Goal: Task Accomplishment & Management: Complete application form

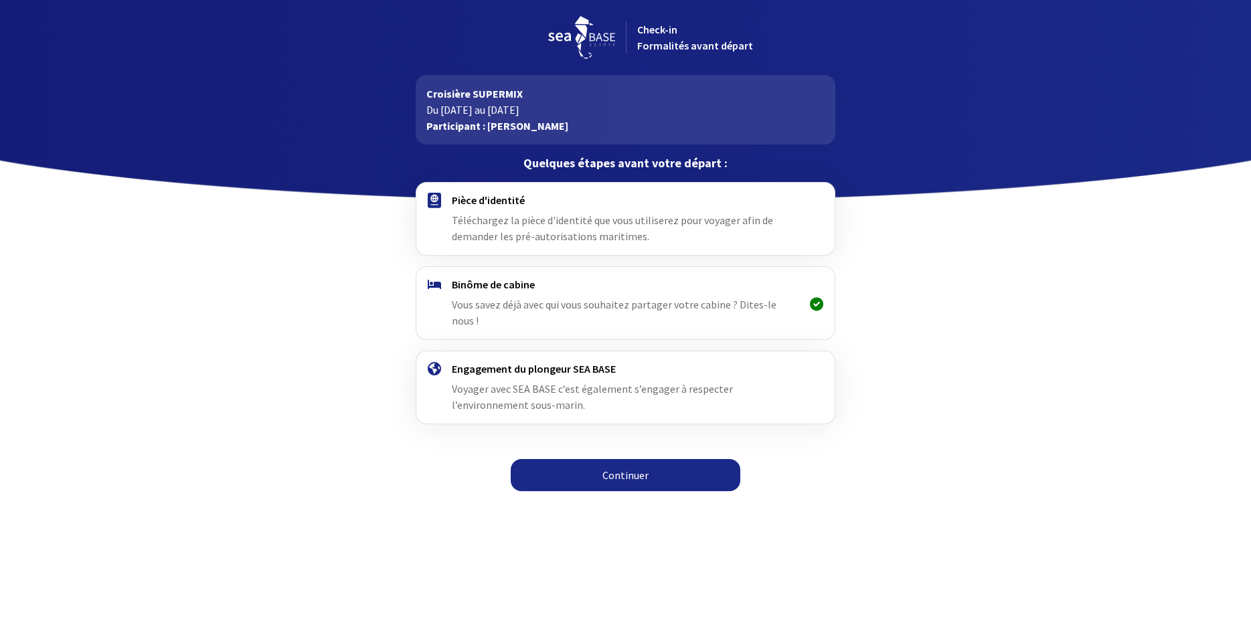
click at [485, 216] on span "Téléchargez la pièce d'identité que vous utiliserez pour voyager afin de demand…" at bounding box center [612, 228] width 321 height 29
click at [633, 459] on link "Continuer" at bounding box center [626, 475] width 230 height 32
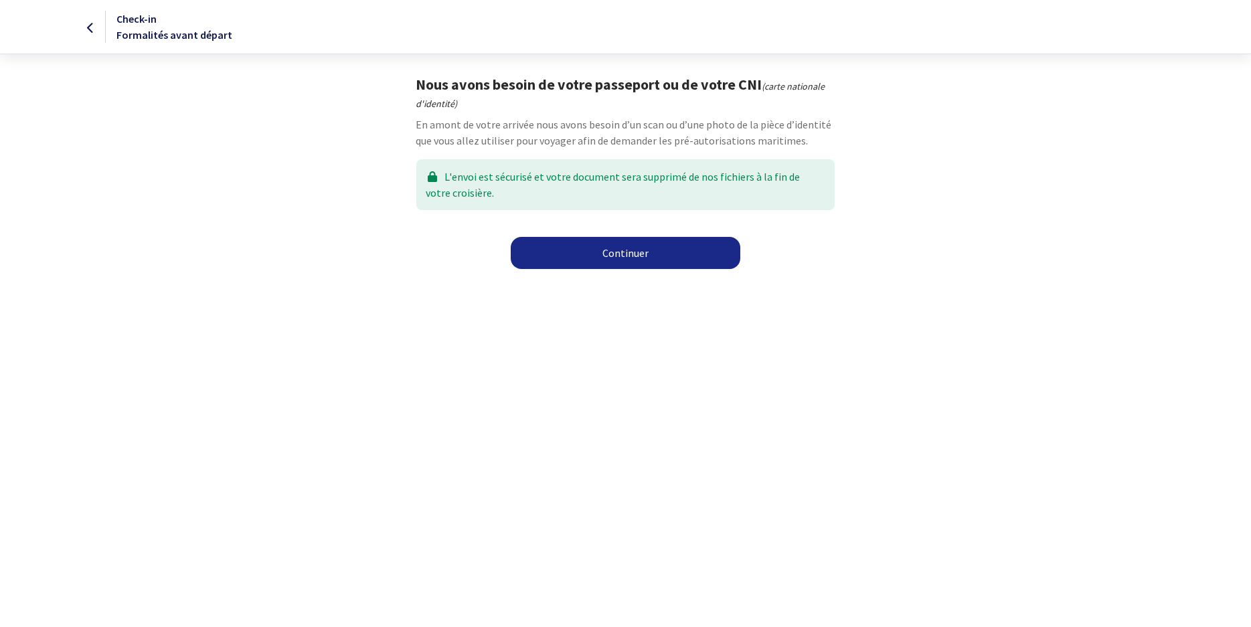
click at [618, 252] on link "Continuer" at bounding box center [626, 253] width 230 height 32
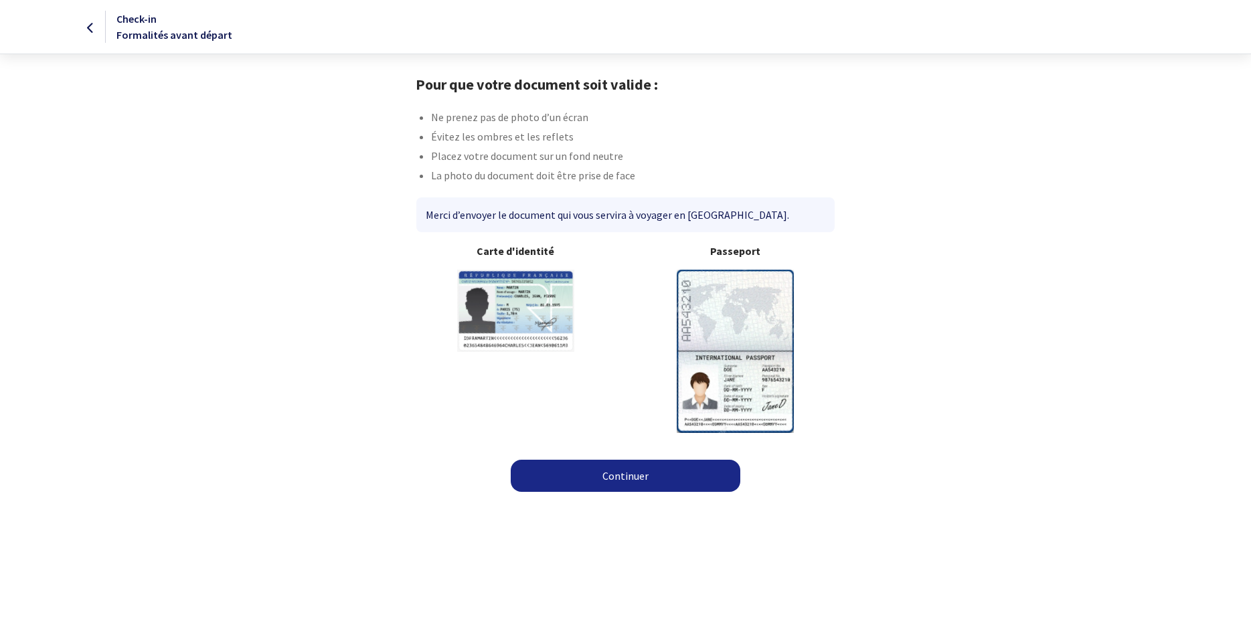
click at [742, 257] on b "Passeport" at bounding box center [736, 251] width 199 height 16
click at [747, 297] on img at bounding box center [735, 351] width 117 height 163
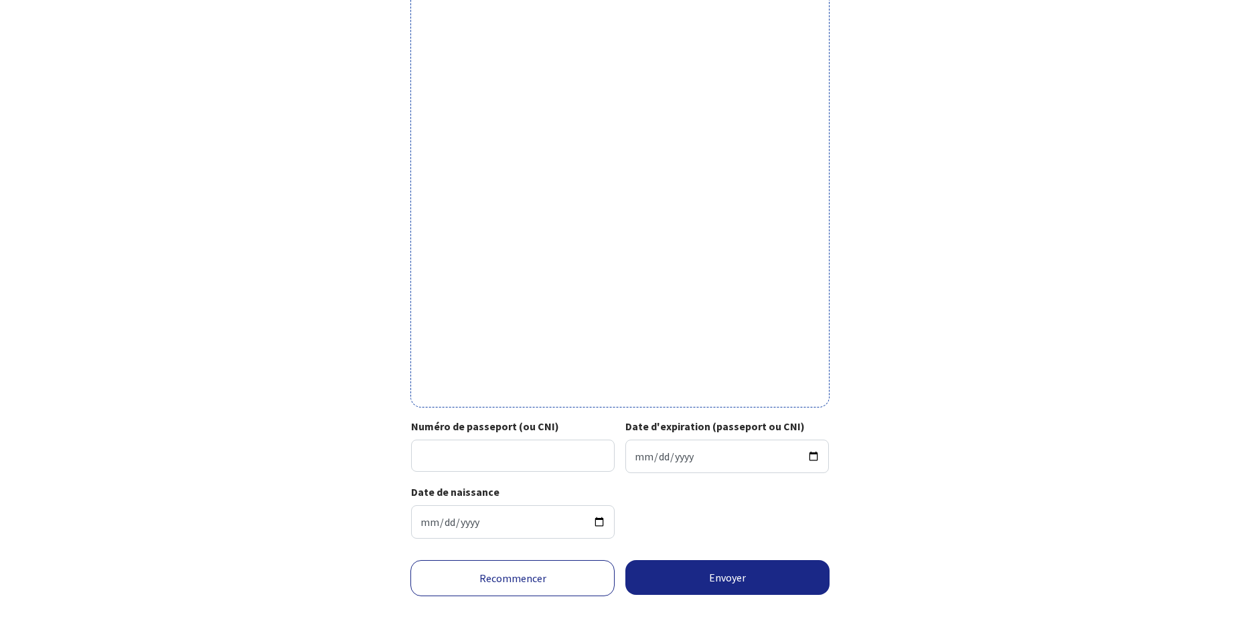
scroll to position [273, 0]
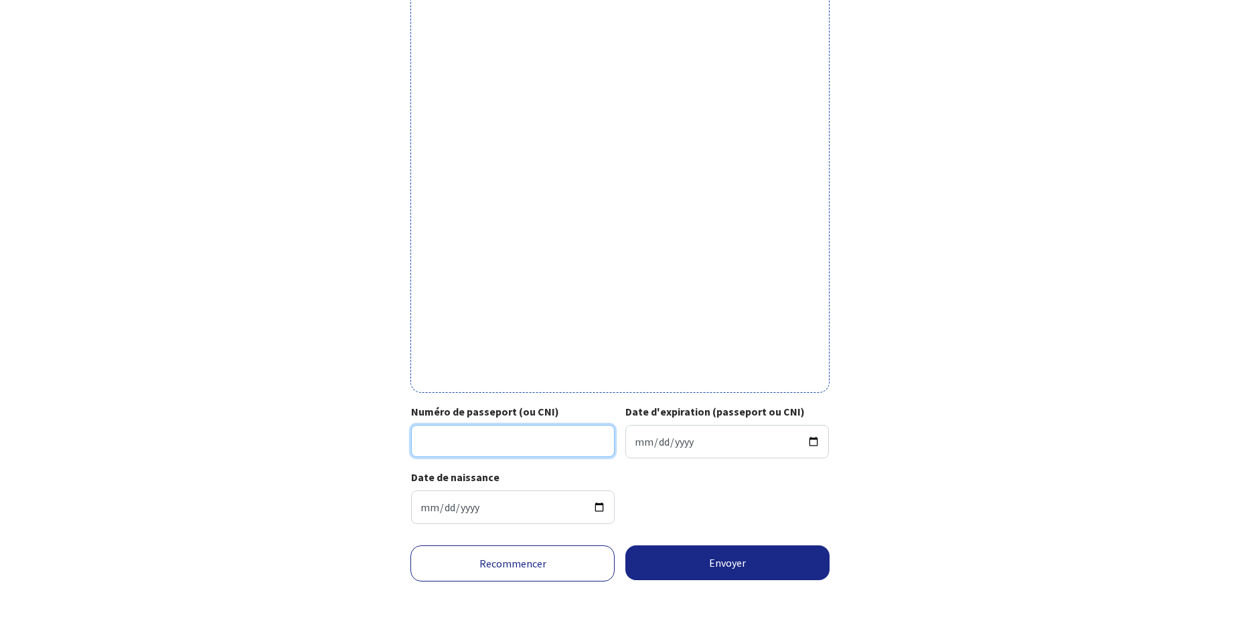
click at [495, 434] on input "Numéro de passeport (ou CNI)" at bounding box center [512, 441] width 203 height 32
type input "17EK49899"
click at [734, 450] on input "Date d'expiration (passeport ou CNI)" at bounding box center [726, 441] width 203 height 33
type input "2027-11-15"
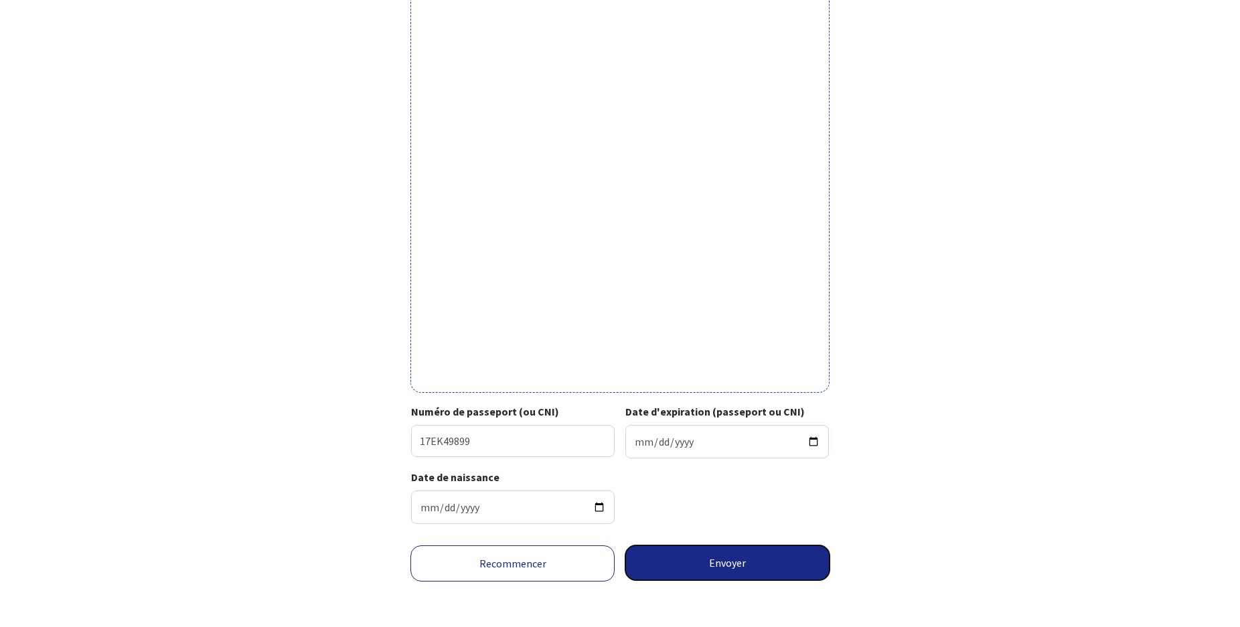
click at [714, 566] on button "Envoyer" at bounding box center [727, 563] width 204 height 35
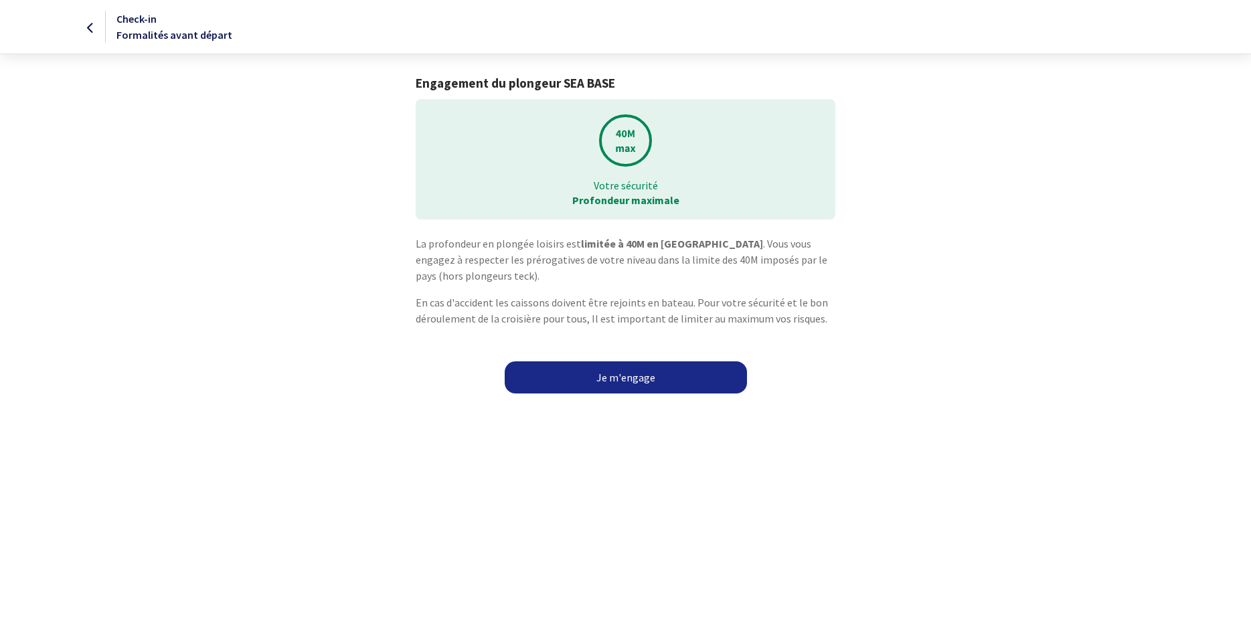
click at [632, 379] on link "Je m'engage" at bounding box center [626, 377] width 242 height 32
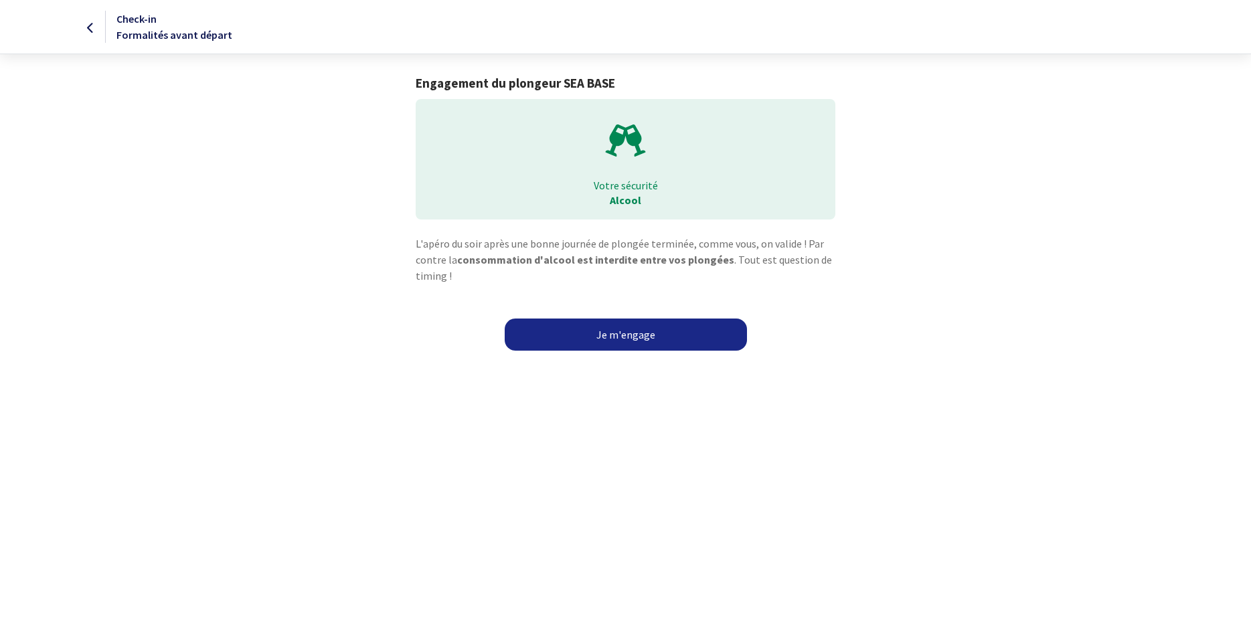
click at [641, 332] on link "Je m'engage" at bounding box center [626, 335] width 242 height 32
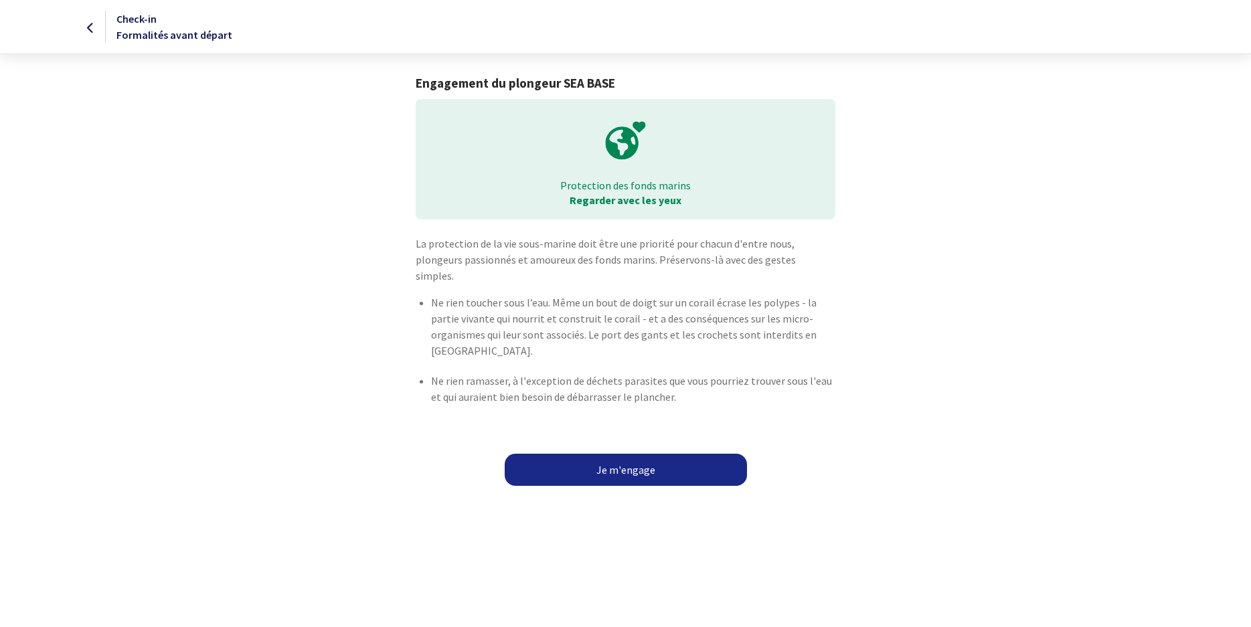
click at [631, 454] on link "Je m'engage" at bounding box center [626, 470] width 242 height 32
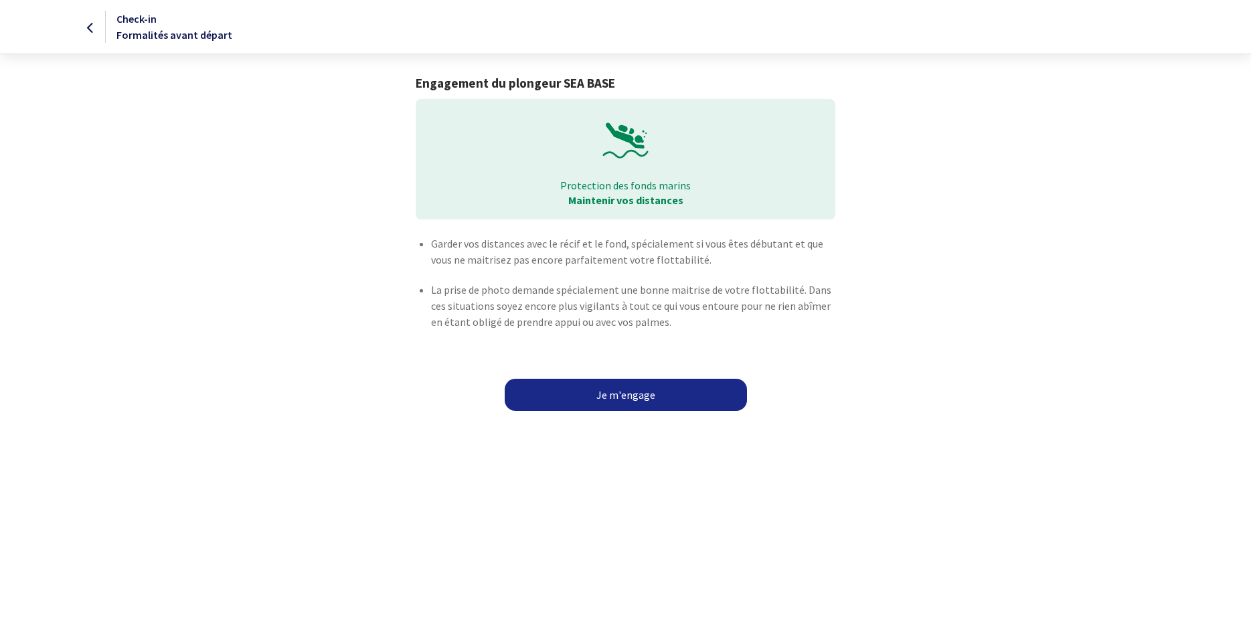
click at [620, 389] on link "Je m'engage" at bounding box center [626, 395] width 242 height 32
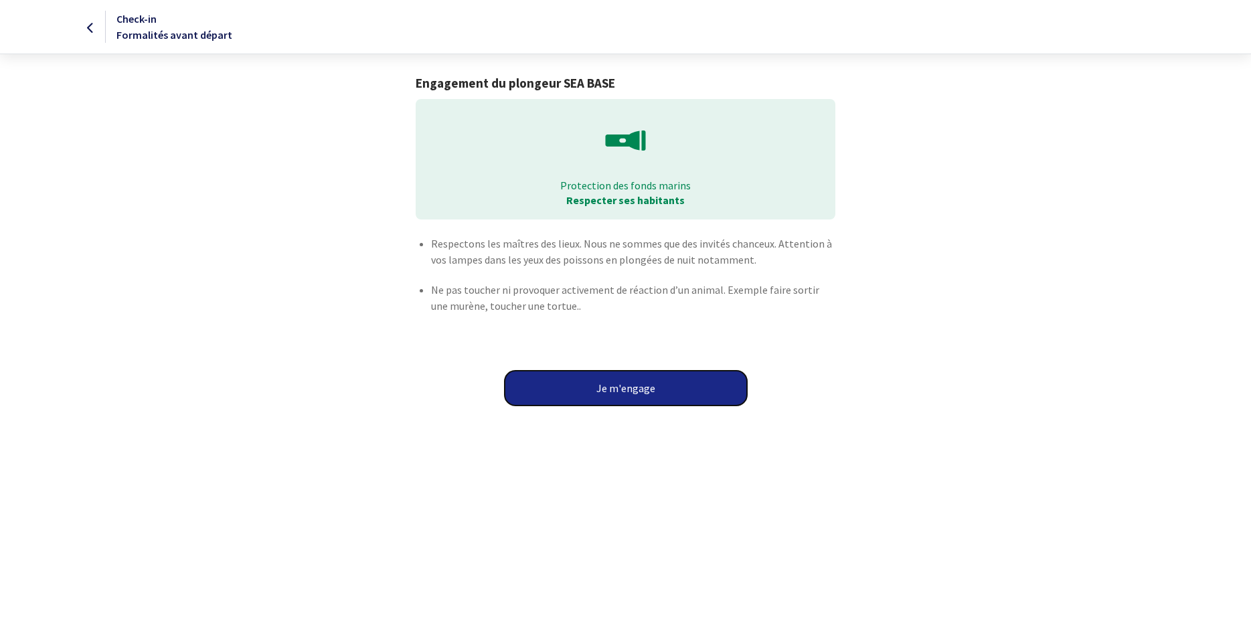
click at [629, 389] on button "Je m'engage" at bounding box center [626, 388] width 242 height 35
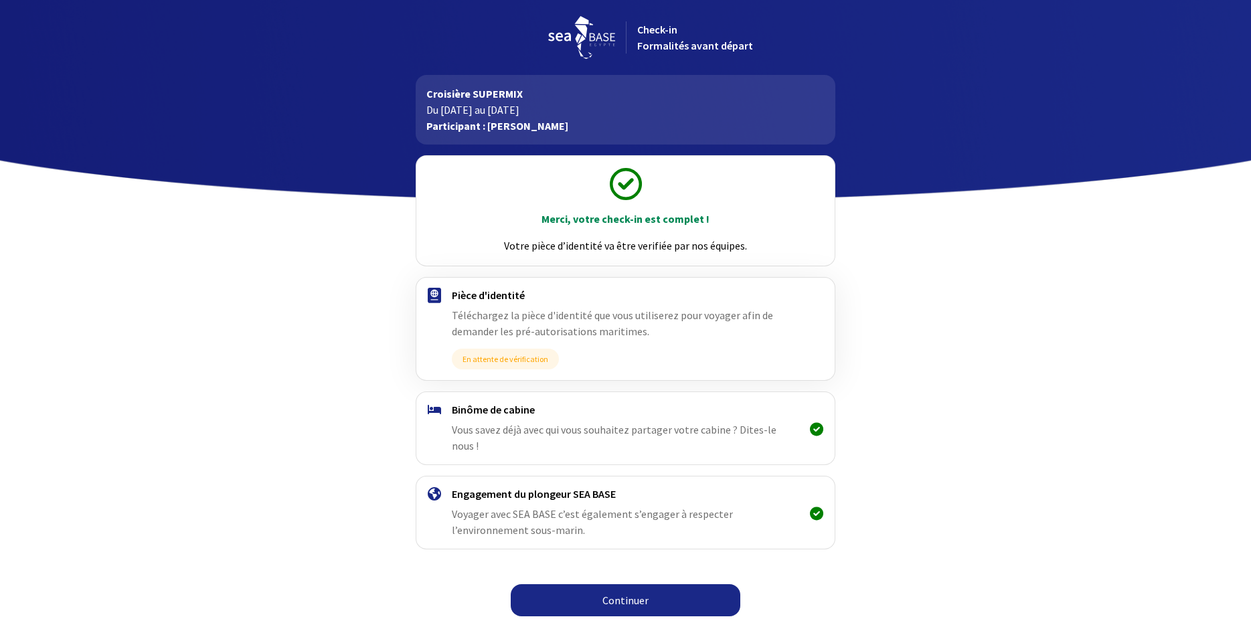
click at [630, 585] on link "Continuer" at bounding box center [626, 600] width 230 height 32
click at [633, 585] on link "Continuer" at bounding box center [626, 600] width 230 height 32
click at [1015, 415] on body "Check-in Formalités avant départ Croisière SUPERMIX Du [DATE] au [DATE] Partici…" at bounding box center [625, 312] width 1251 height 625
